Goal: Transaction & Acquisition: Purchase product/service

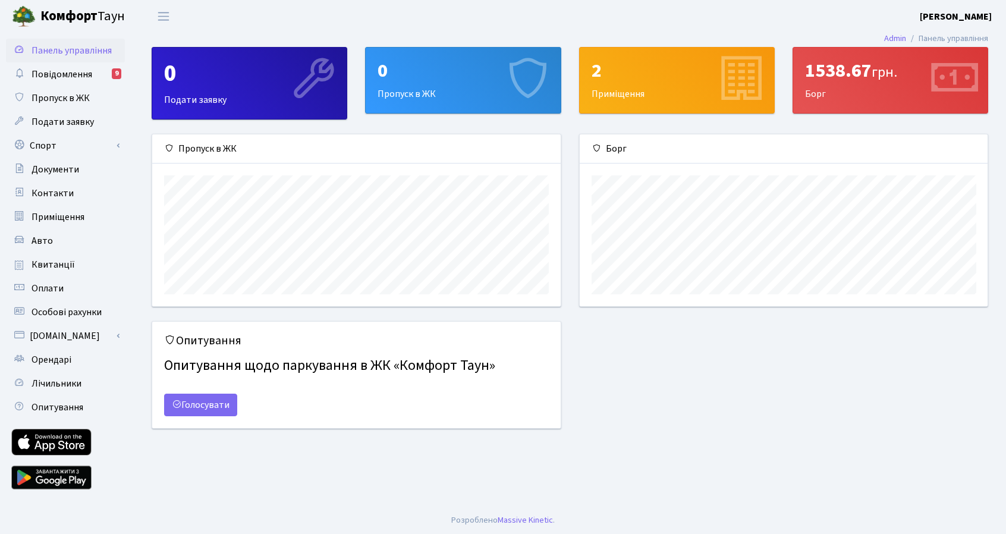
scroll to position [171, 409]
click at [66, 254] on link "Квитанції" at bounding box center [65, 265] width 119 height 24
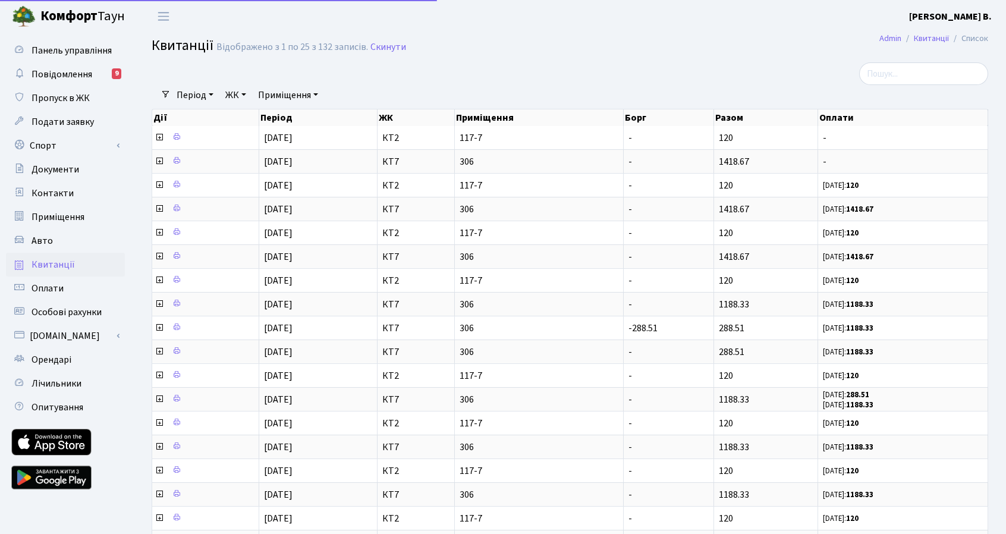
select select "25"
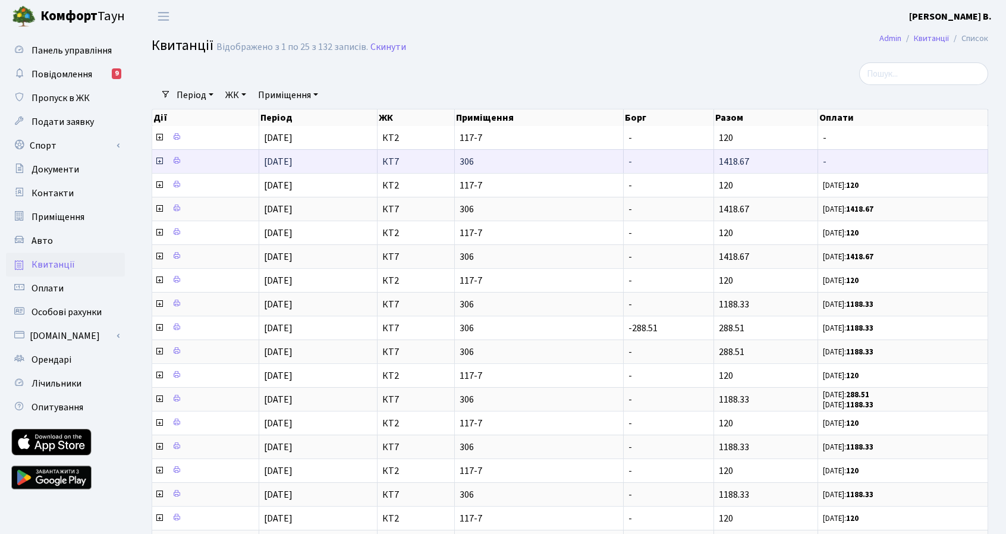
click at [162, 163] on icon at bounding box center [160, 161] width 10 height 10
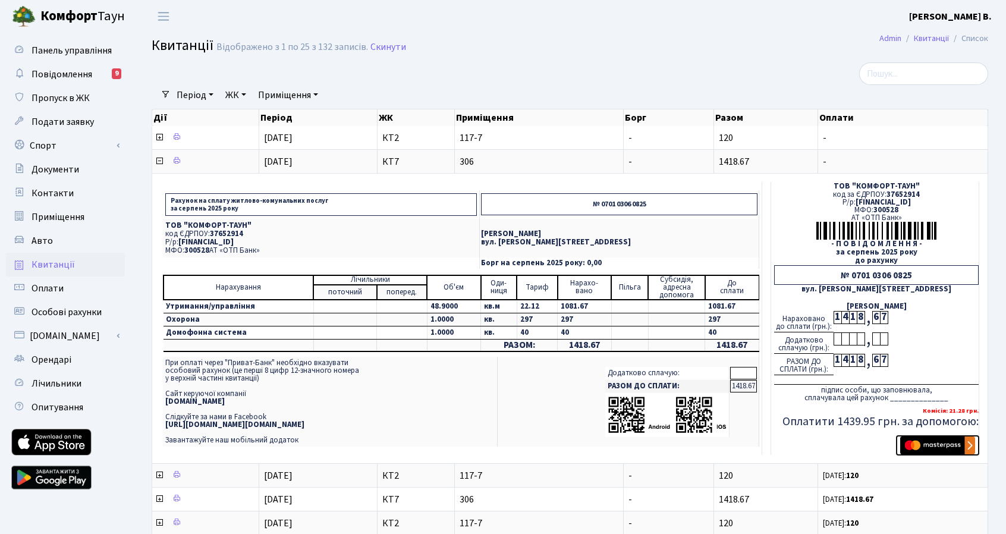
click at [935, 448] on img "submit" at bounding box center [937, 446] width 75 height 18
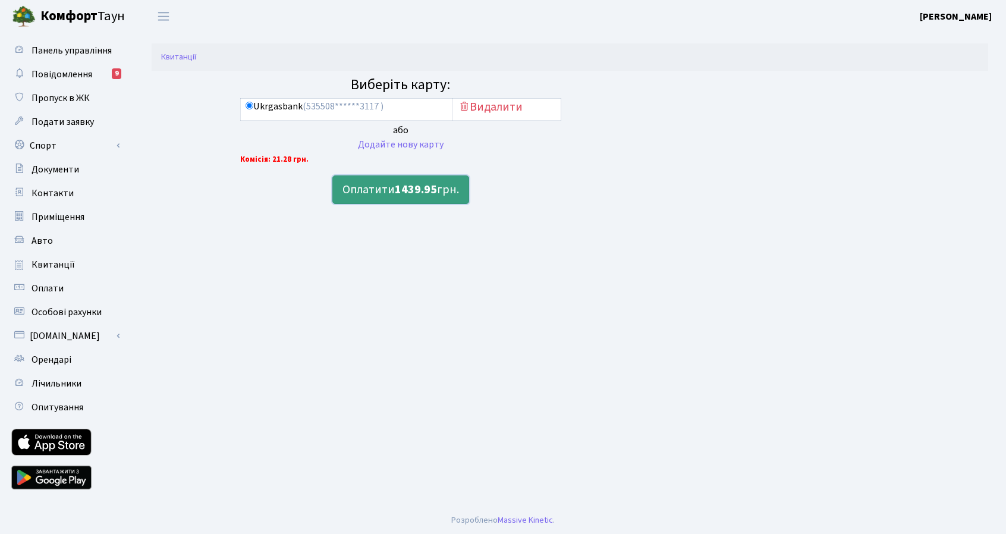
click at [395, 185] on b "1439.95" at bounding box center [416, 189] width 42 height 17
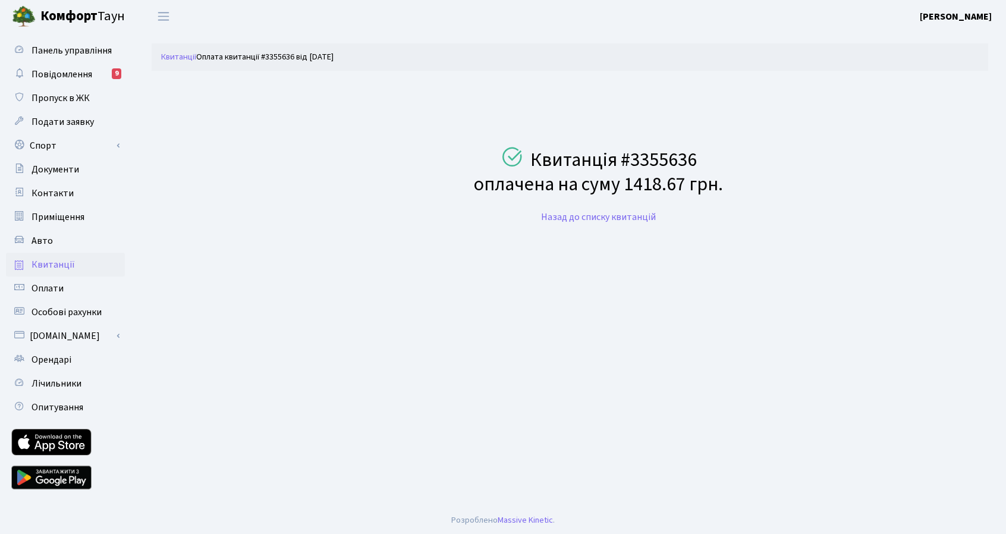
click at [85, 256] on link "Квитанції" at bounding box center [65, 265] width 119 height 24
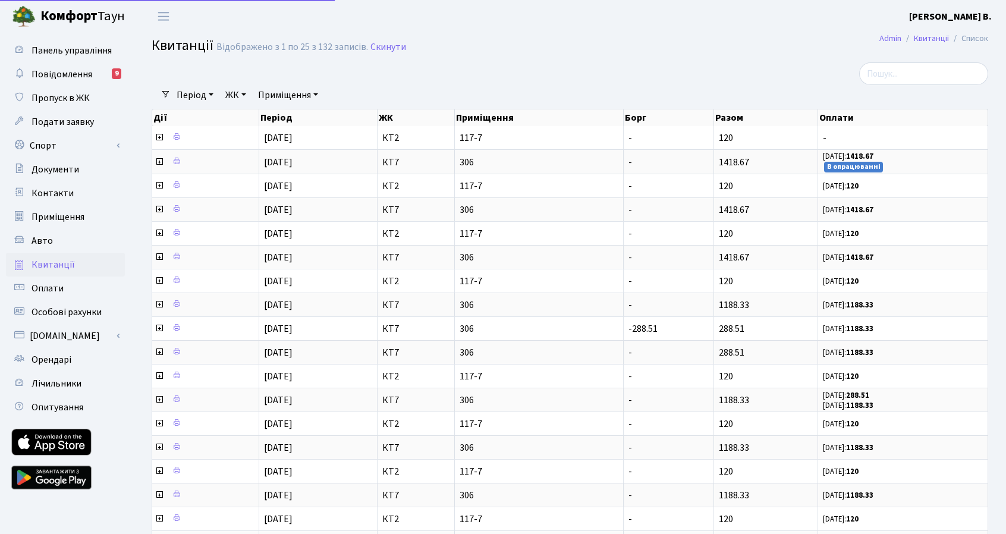
select select "25"
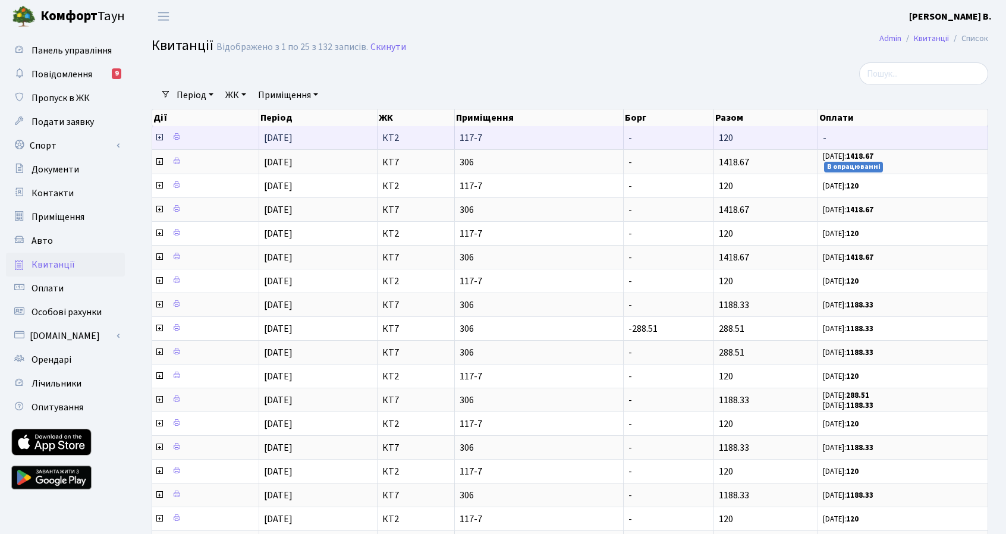
click at [159, 134] on icon at bounding box center [160, 138] width 10 height 10
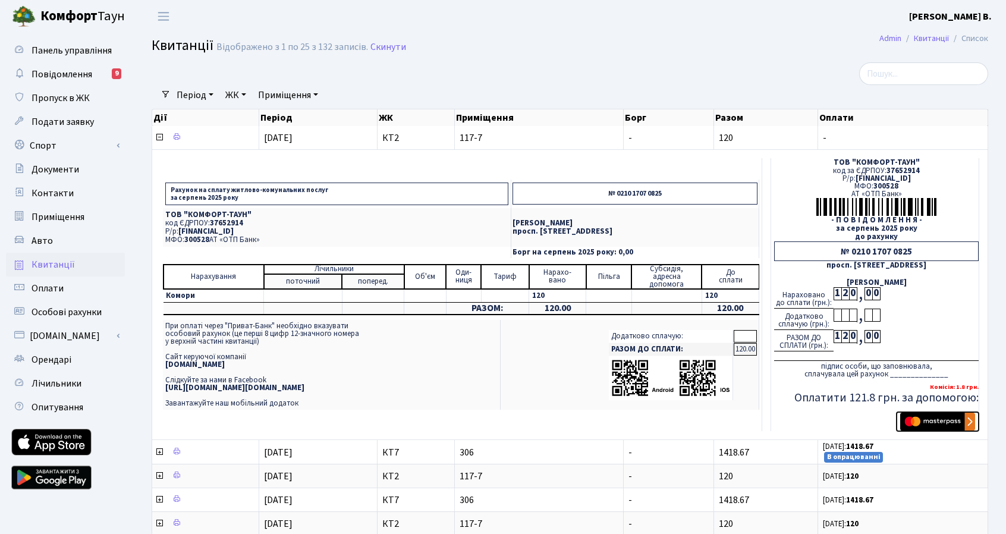
click at [949, 413] on img "submit" at bounding box center [937, 422] width 75 height 18
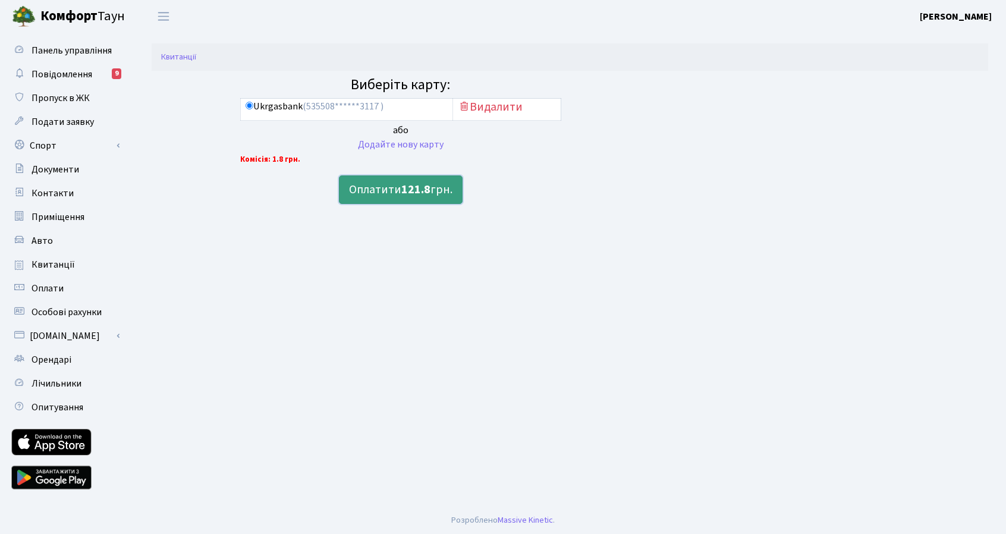
click at [369, 189] on button "Оплатити 121.8 грн." at bounding box center [401, 189] width 124 height 29
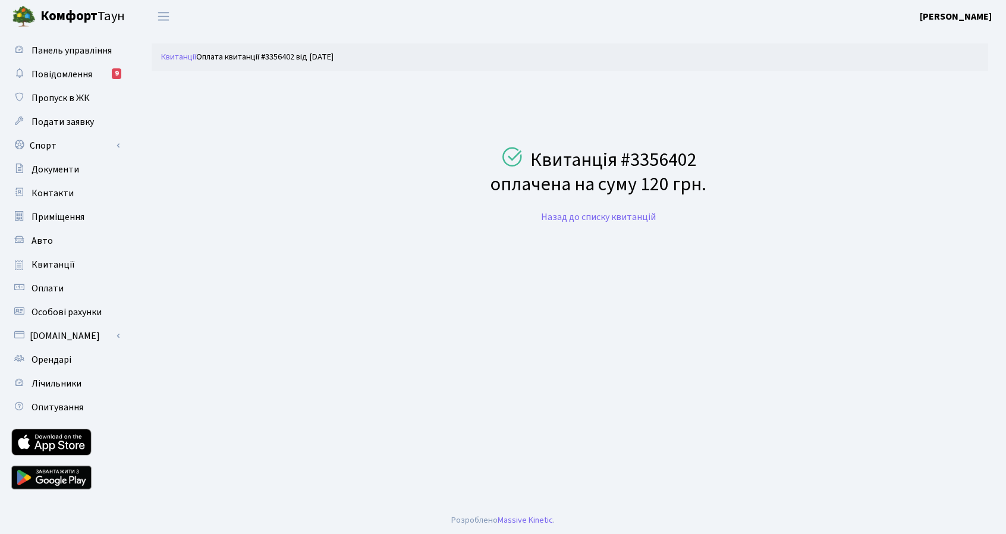
click at [98, 21] on span "Комфорт Таун" at bounding box center [82, 17] width 84 height 20
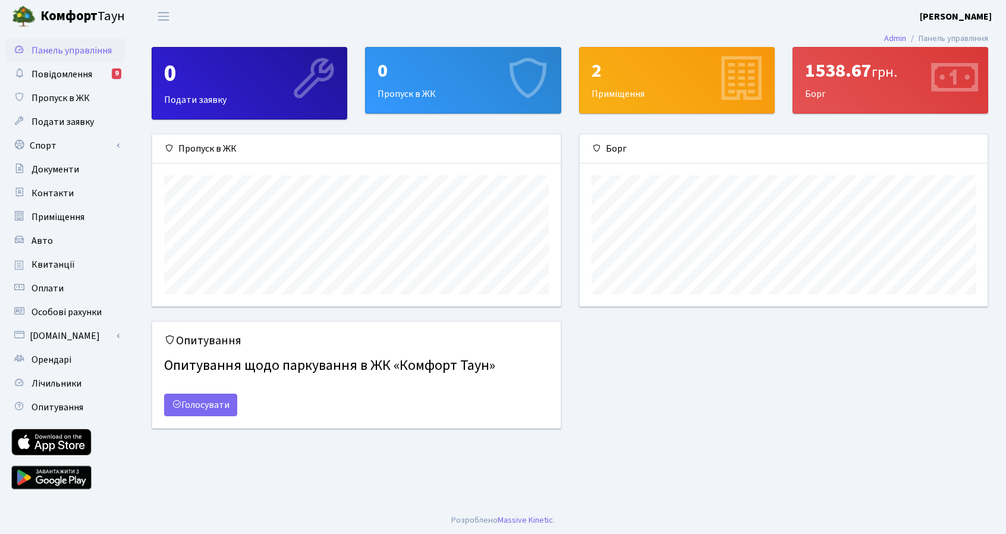
scroll to position [171, 409]
click at [958, 17] on b "[PERSON_NAME]" at bounding box center [956, 16] width 72 height 13
click at [937, 32] on link "Мій обліковий запис" at bounding box center [932, 37] width 118 height 18
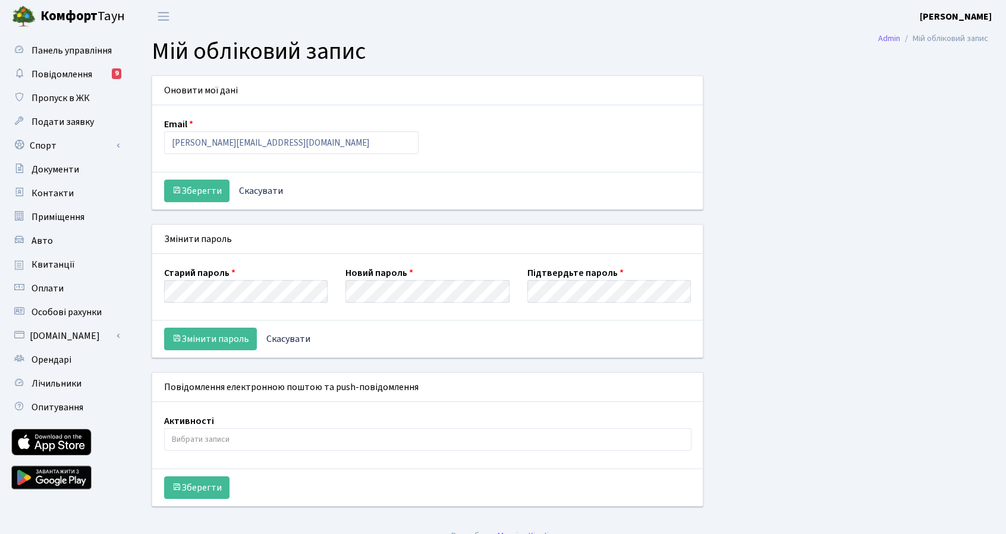
select select
click at [54, 296] on link "Оплати" at bounding box center [65, 289] width 119 height 24
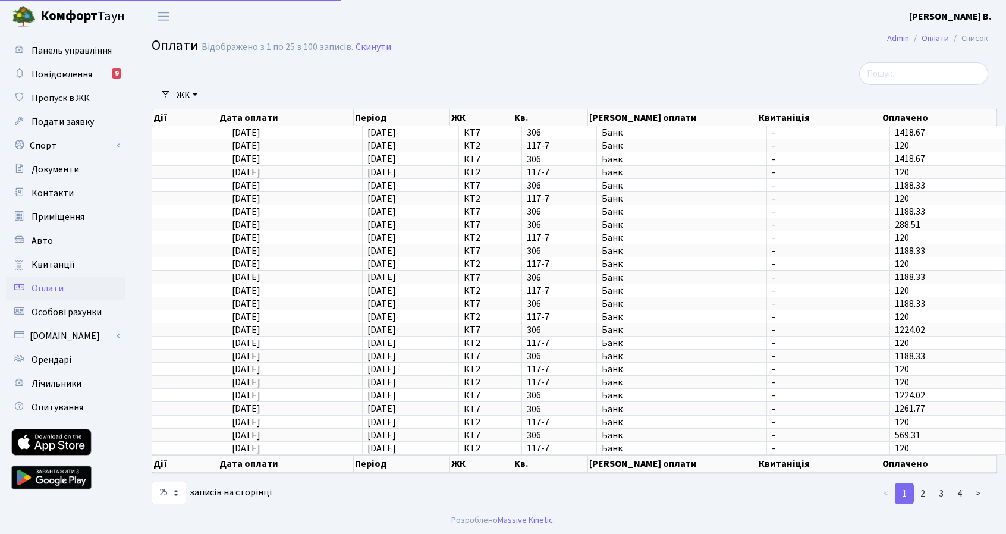
select select "25"
click at [63, 267] on span "Квитанції" at bounding box center [53, 264] width 43 height 13
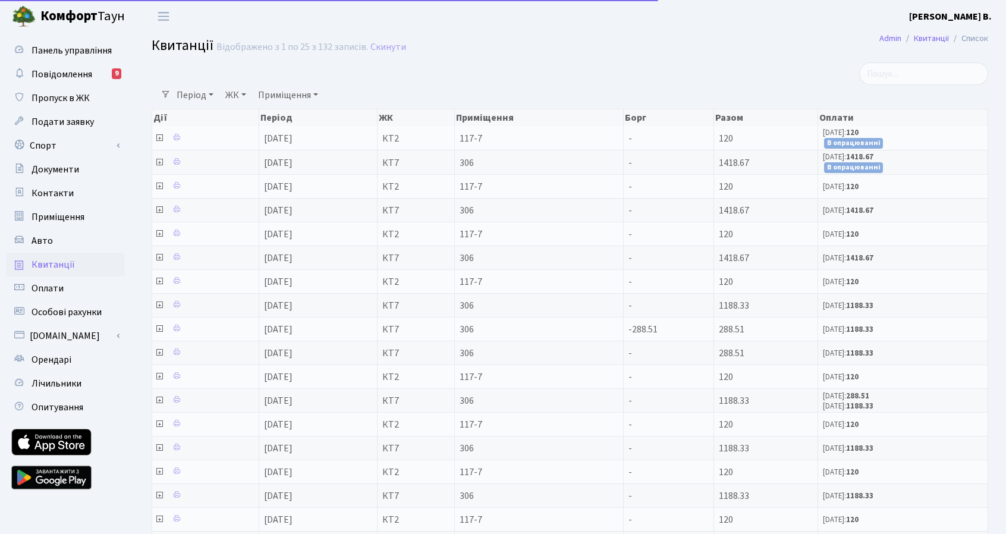
select select "25"
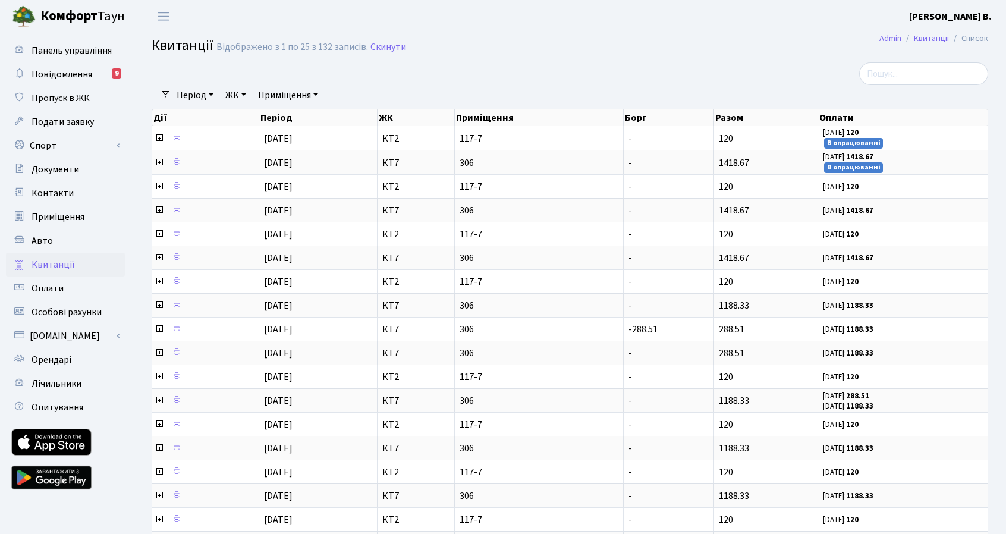
click at [984, 10] on b "[PERSON_NAME] В." at bounding box center [950, 16] width 83 height 13
click at [934, 62] on link "Вийти" at bounding box center [932, 65] width 118 height 18
